Goal: Task Accomplishment & Management: Complete application form

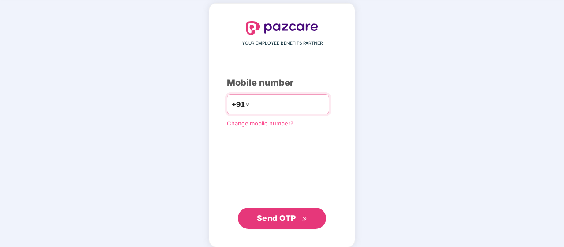
scroll to position [38, 0]
type input "**********"
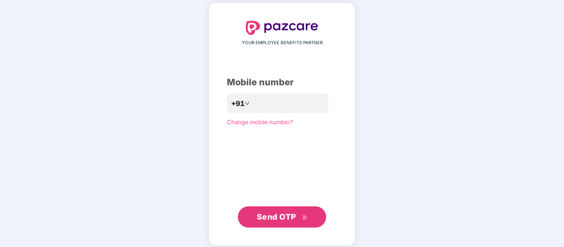
click at [275, 214] on span "Send OTP" at bounding box center [276, 216] width 39 height 9
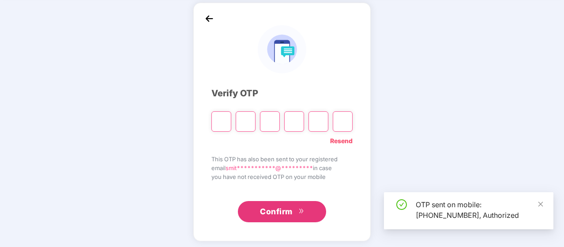
click at [267, 113] on input "Digit 3" at bounding box center [270, 121] width 20 height 20
click at [227, 121] on input "Please enter verification code. Digit 1" at bounding box center [221, 121] width 20 height 20
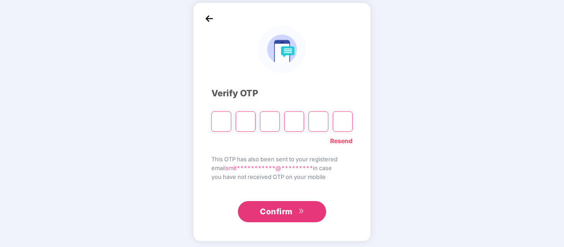
type input "*"
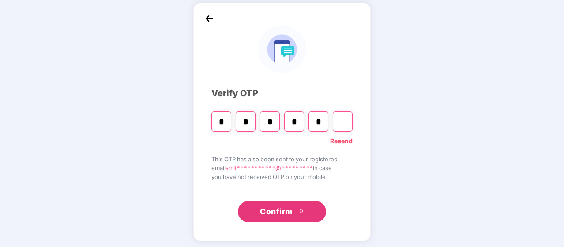
type input "*"
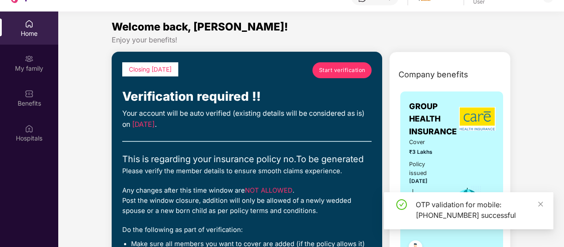
click at [344, 72] on span "Start verification" at bounding box center [342, 70] width 46 height 8
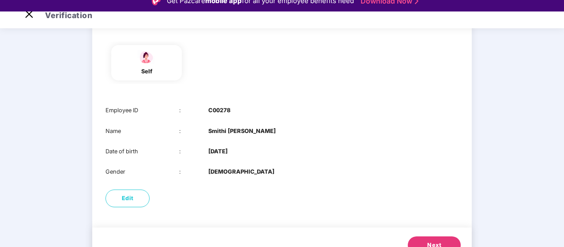
scroll to position [101, 0]
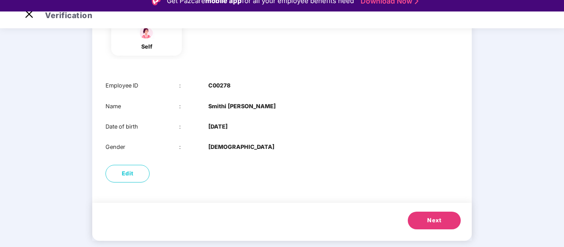
click at [423, 222] on button "Next" at bounding box center [434, 220] width 53 height 18
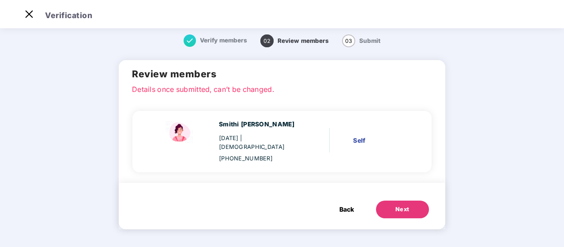
scroll to position [0, 0]
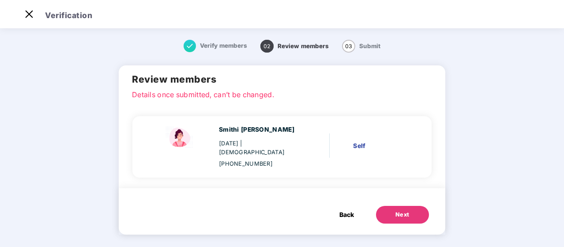
click at [411, 206] on button "Next" at bounding box center [402, 215] width 53 height 18
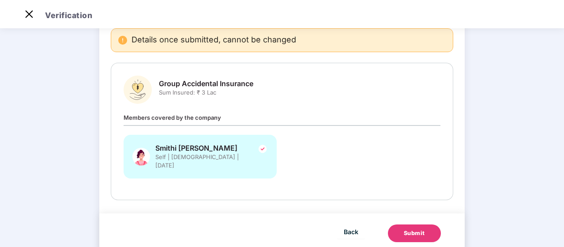
scroll to position [71, 0]
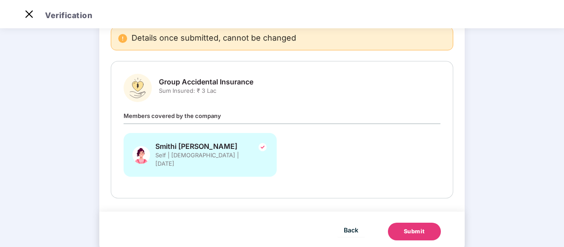
click at [397, 223] on button "Submit" at bounding box center [414, 231] width 53 height 18
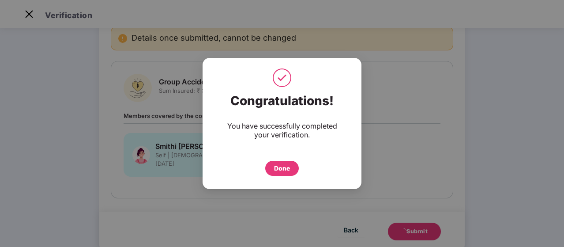
click at [289, 171] on div "Done" at bounding box center [282, 168] width 16 height 10
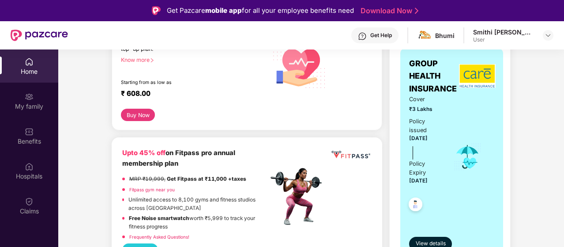
scroll to position [152, 0]
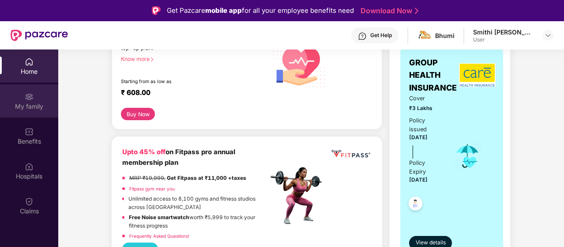
click at [30, 98] on img at bounding box center [29, 96] width 9 height 9
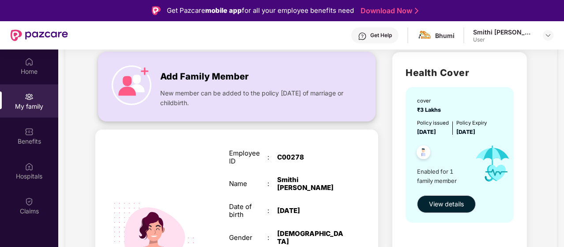
scroll to position [67, 0]
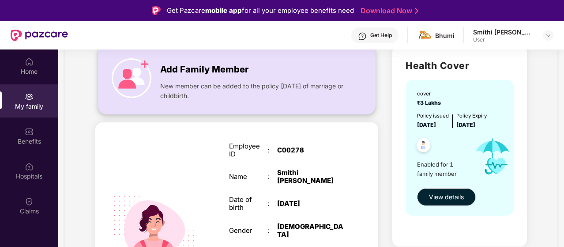
click at [188, 82] on span "New member can be added to the policy within 30 days of marriage or childbirth." at bounding box center [253, 90] width 187 height 19
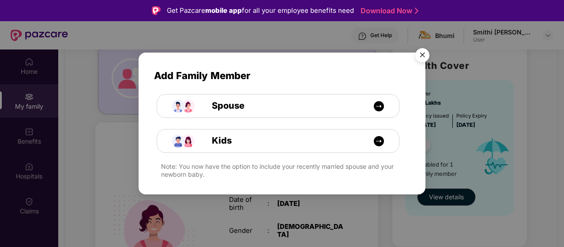
scroll to position [49, 0]
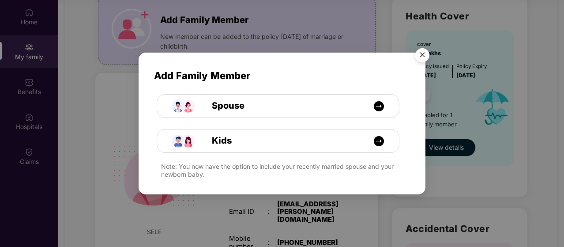
click at [422, 56] on img "Close" at bounding box center [422, 56] width 25 height 25
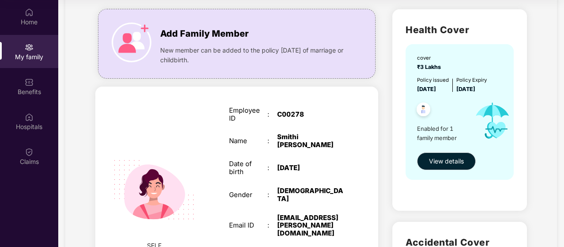
scroll to position [52, 0]
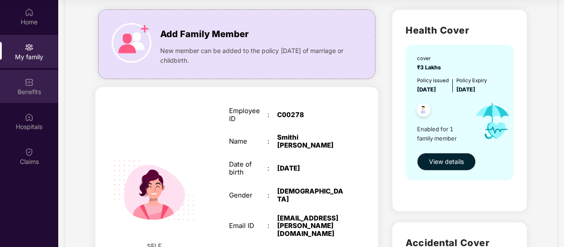
click at [37, 89] on div "Benefits" at bounding box center [29, 91] width 58 height 9
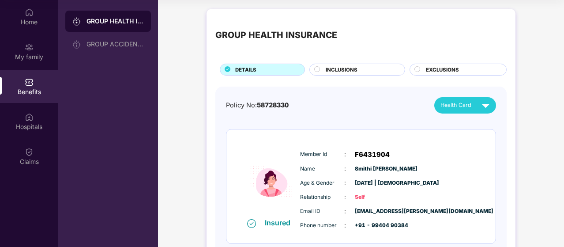
scroll to position [51, 0]
